Goal: Task Accomplishment & Management: Use online tool/utility

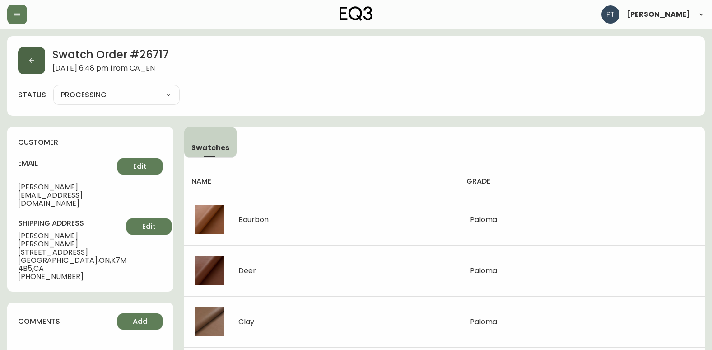
click at [39, 66] on button "button" at bounding box center [31, 60] width 27 height 27
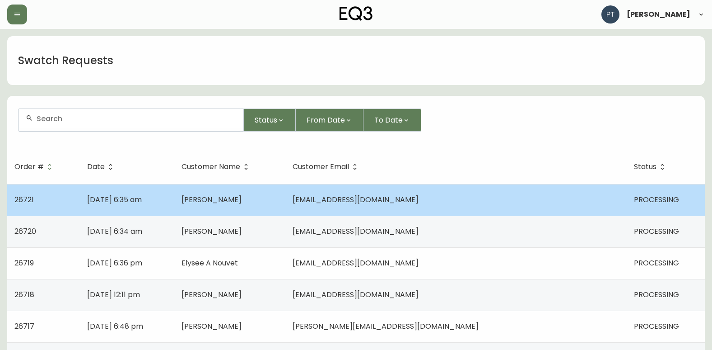
click at [174, 192] on td "[DATE] 6:35 am" at bounding box center [127, 200] width 94 height 32
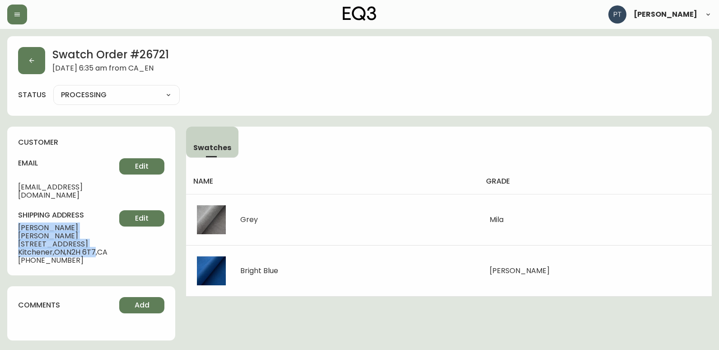
drag, startPoint x: 16, startPoint y: 216, endPoint x: 98, endPoint y: 234, distance: 84.1
click at [98, 234] on div "customer email [EMAIL_ADDRESS][DOMAIN_NAME] Edit shipping address [PERSON_NAME]…" at bounding box center [91, 200] width 168 height 149
copy div "[PERSON_NAME] [STREET_ADDRESS]"
click at [33, 63] on icon "button" at bounding box center [31, 60] width 7 height 7
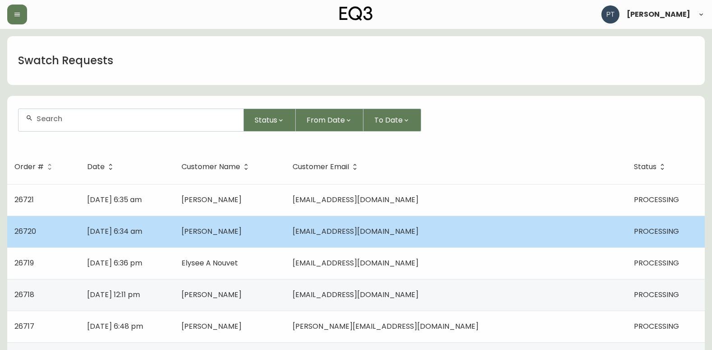
click at [142, 227] on span "[DATE] 6:34 am" at bounding box center [114, 231] width 55 height 10
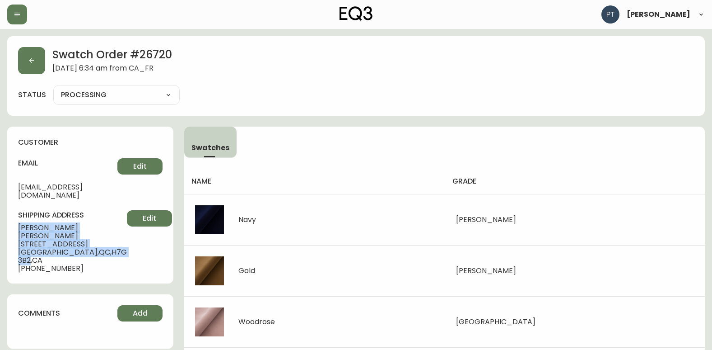
drag, startPoint x: 19, startPoint y: 218, endPoint x: 82, endPoint y: 236, distance: 65.9
click at [82, 236] on div "customer email [EMAIL_ADDRESS][DOMAIN_NAME] Edit shipping address [PERSON_NAME]…" at bounding box center [90, 204] width 166 height 157
copy div "[PERSON_NAME] [STREET_ADDRESS]"
click at [36, 57] on button "button" at bounding box center [31, 60] width 27 height 27
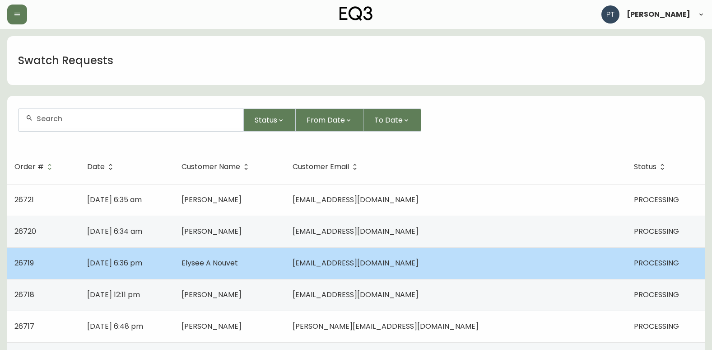
click at [286, 268] on td "Elysee A Nouvet" at bounding box center [229, 263] width 111 height 32
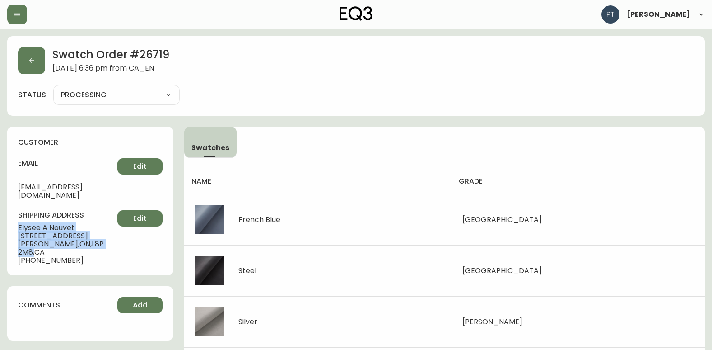
drag, startPoint x: 18, startPoint y: 218, endPoint x: 99, endPoint y: 230, distance: 81.8
click at [99, 230] on div "customer email [EMAIL_ADDRESS][DOMAIN_NAME] Edit shipping address [GEOGRAPHIC_D…" at bounding box center [90, 200] width 166 height 149
drag, startPoint x: 99, startPoint y: 230, endPoint x: 98, endPoint y: 248, distance: 18.1
click at [98, 248] on div "customer email [EMAIL_ADDRESS][DOMAIN_NAME] Edit shipping address [GEOGRAPHIC_D…" at bounding box center [90, 200] width 166 height 149
drag, startPoint x: 17, startPoint y: 216, endPoint x: 95, endPoint y: 232, distance: 79.7
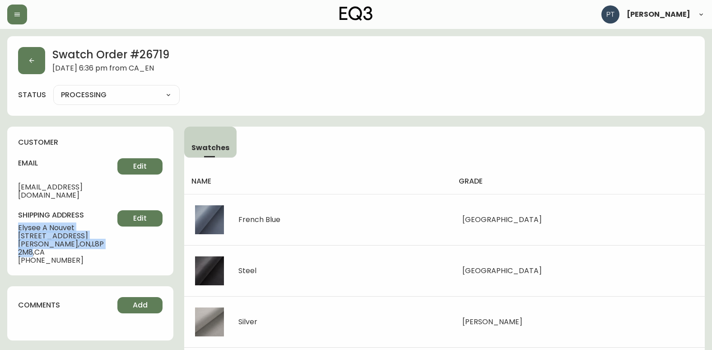
click at [95, 232] on div "customer email [EMAIL_ADDRESS][DOMAIN_NAME] Edit shipping address [GEOGRAPHIC_D…" at bounding box center [90, 200] width 166 height 149
copy div "Elysee A Nouvet [STREET_ADDRESS][PERSON_NAME]"
click at [35, 59] on button "button" at bounding box center [31, 60] width 27 height 27
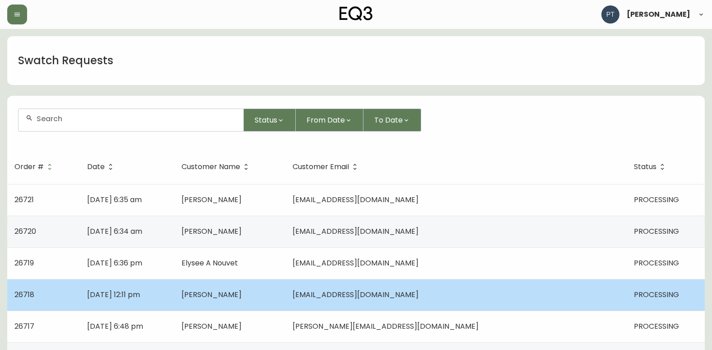
click at [174, 291] on td "[DATE] 12:11 pm" at bounding box center [127, 295] width 94 height 32
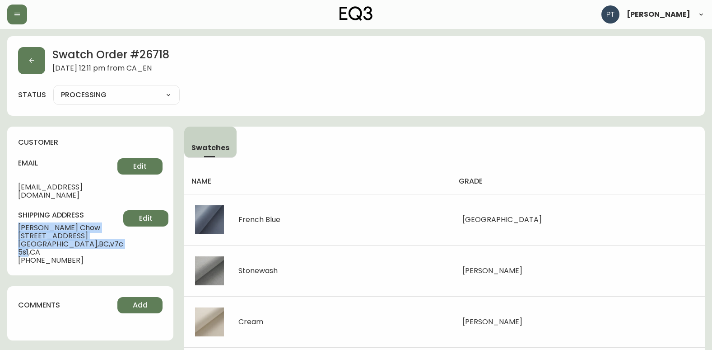
drag, startPoint x: 14, startPoint y: 216, endPoint x: 96, endPoint y: 240, distance: 84.8
click at [96, 240] on div "customer email [EMAIL_ADDRESS][DOMAIN_NAME] Edit shipping address [PERSON_NAME]…" at bounding box center [90, 200] width 166 height 149
copy div "[PERSON_NAME] [STREET_ADDRESS]"
